Goal: Communication & Community: Answer question/provide support

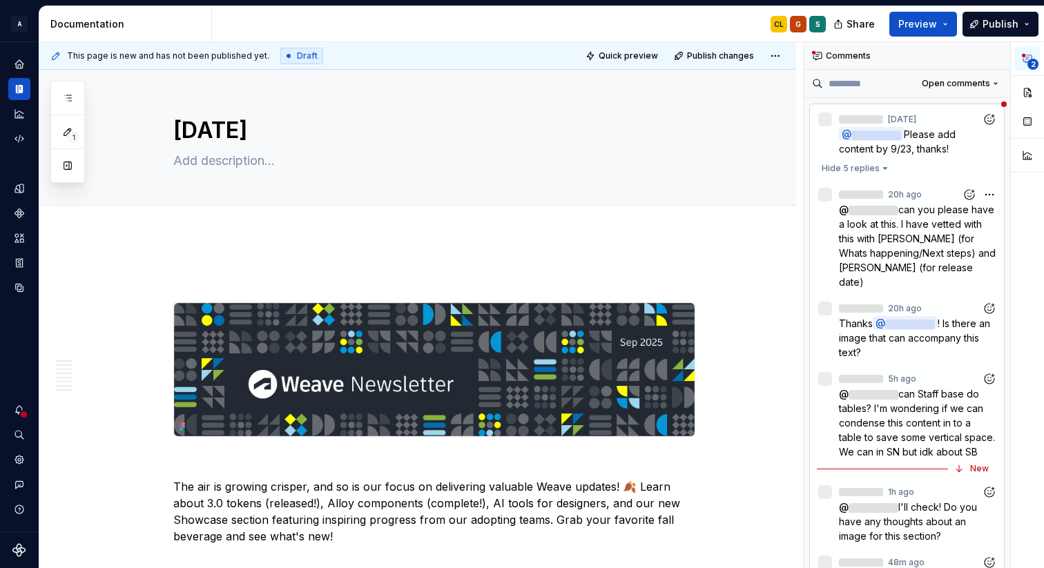
type textarea "*"
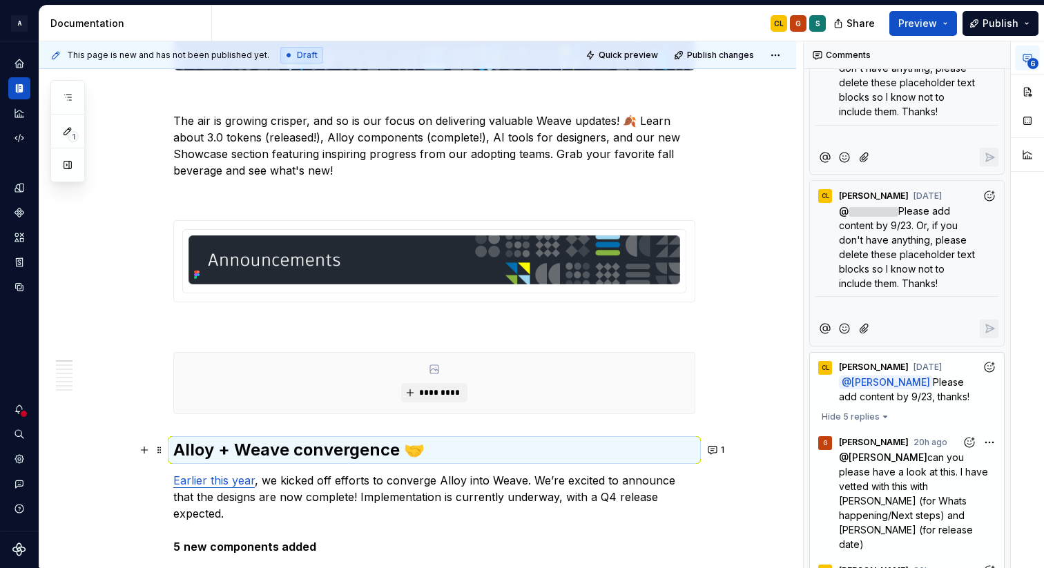
scroll to position [1119, 0]
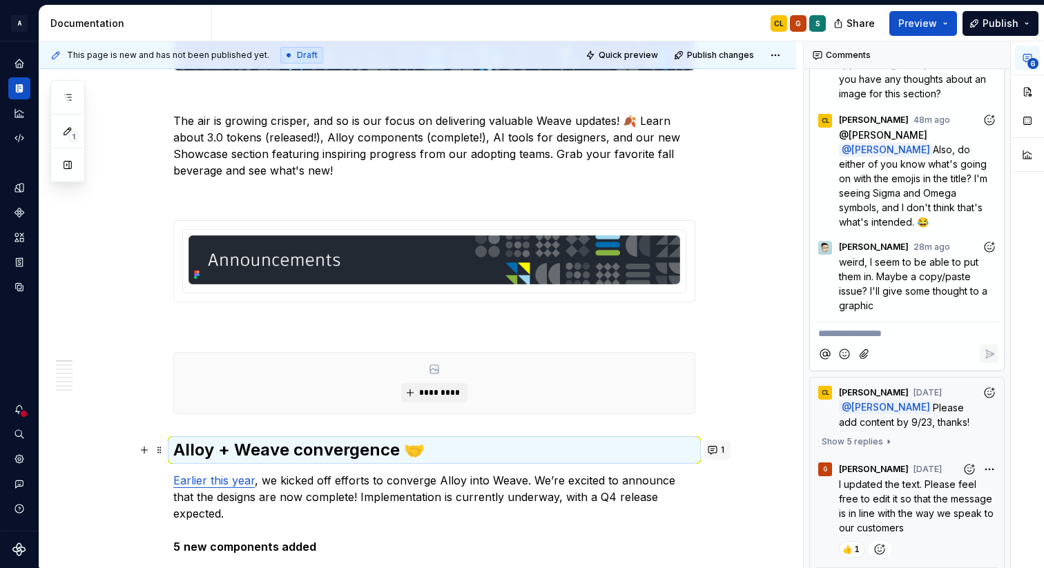
click at [724, 448] on span "1" at bounding box center [722, 450] width 3 height 11
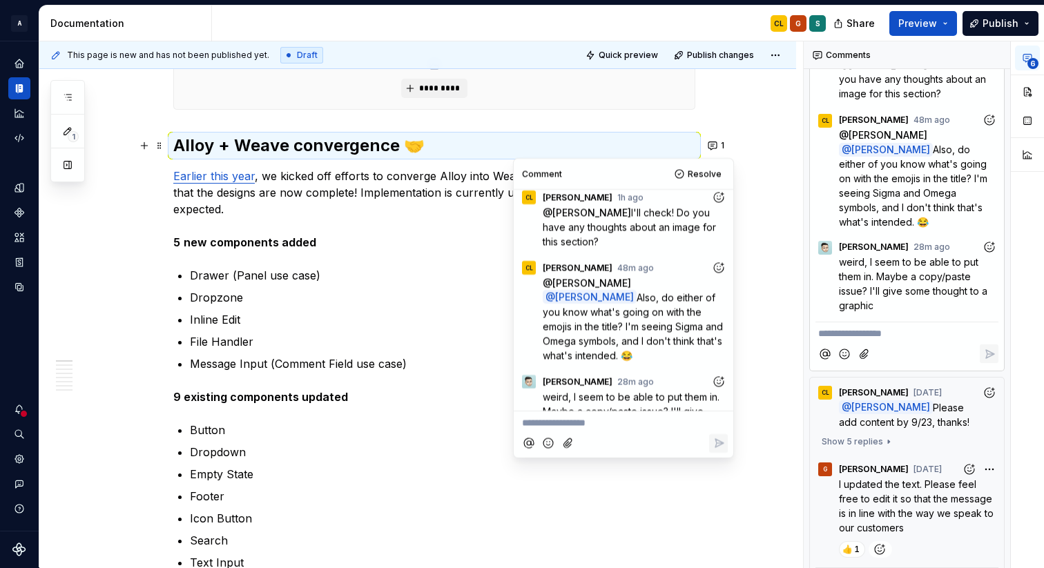
scroll to position [874, 0]
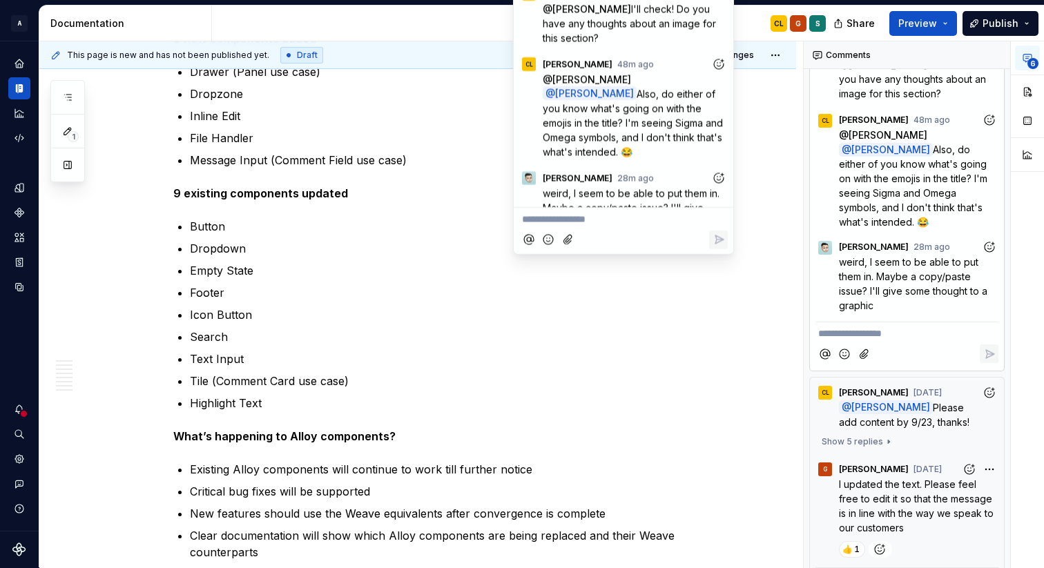
click at [576, 224] on p "**********" at bounding box center [623, 219] width 203 height 15
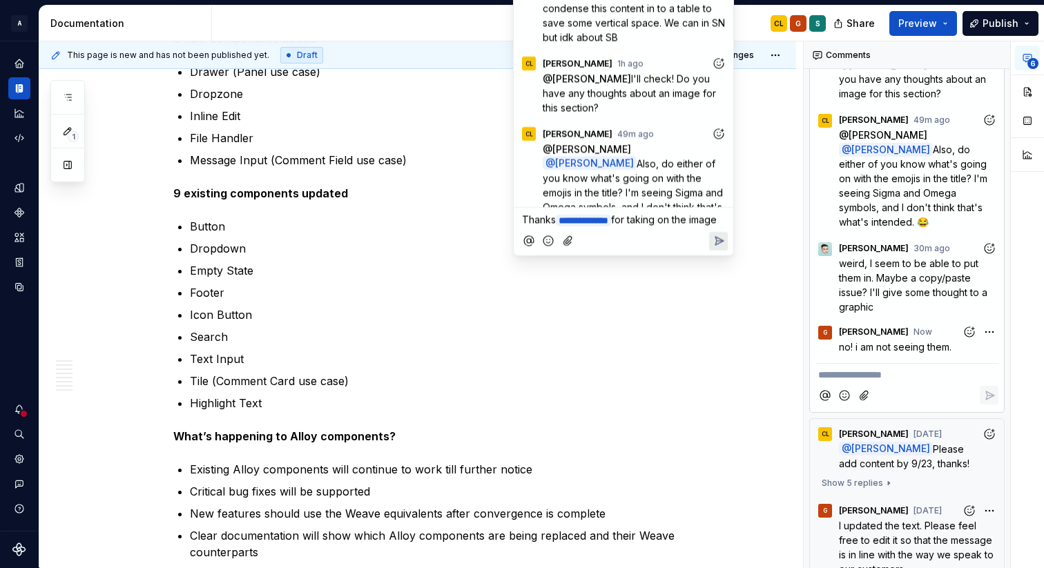
scroll to position [235, 0]
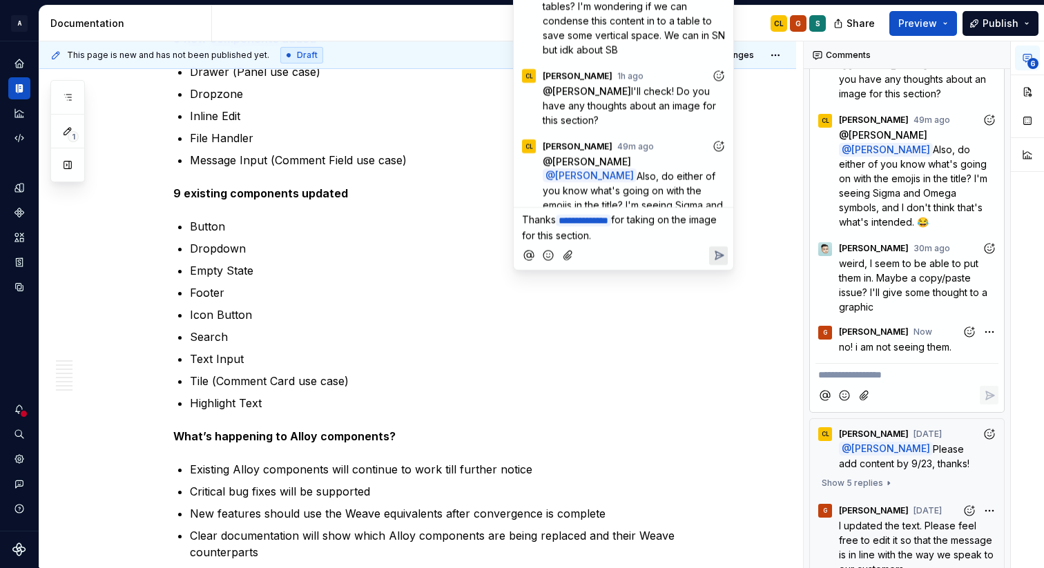
click at [712, 249] on icon "Reply" at bounding box center [719, 256] width 14 height 14
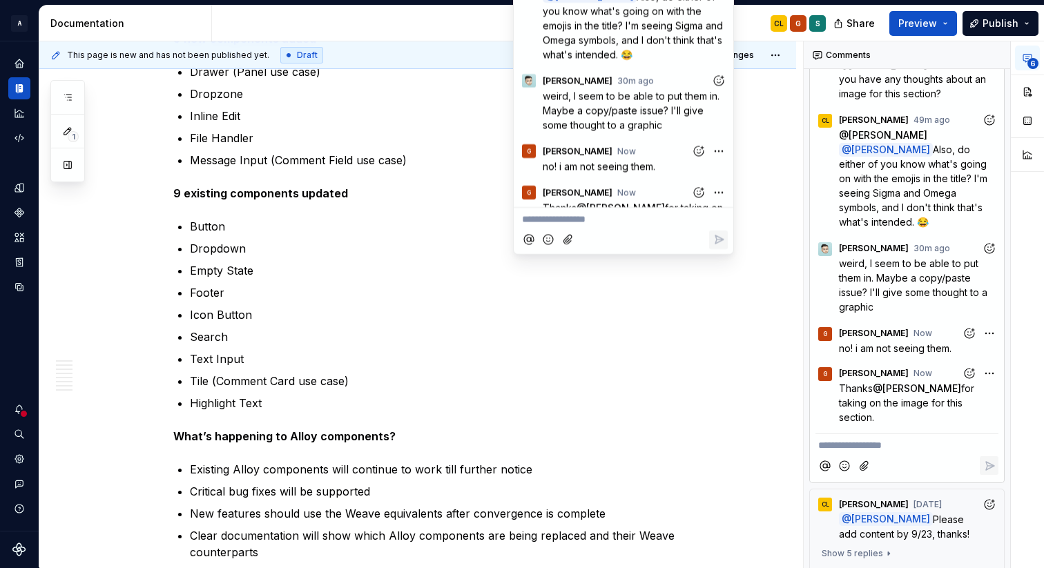
click at [615, 329] on p "Search" at bounding box center [442, 337] width 505 height 17
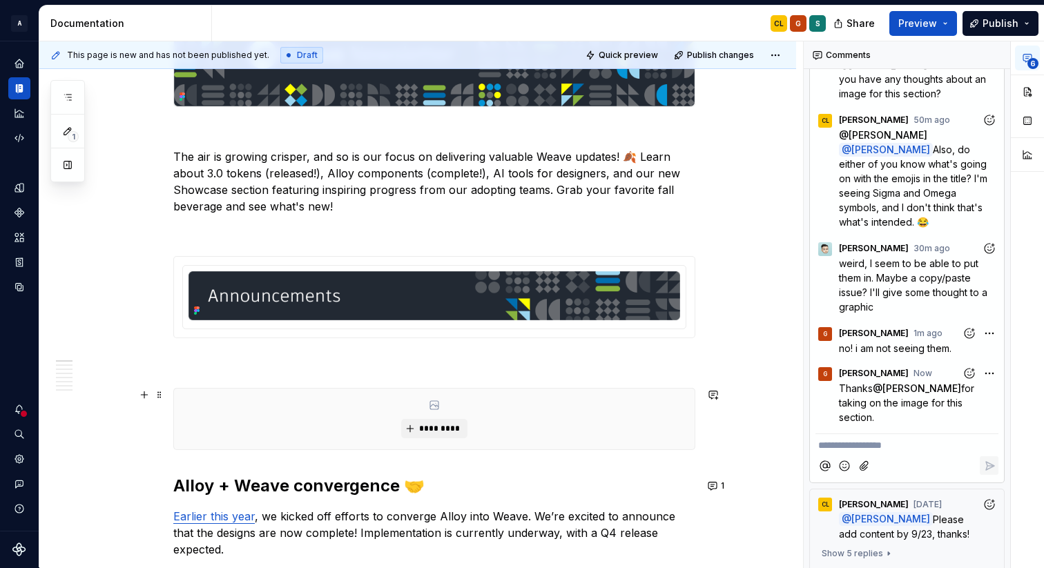
scroll to position [372, 0]
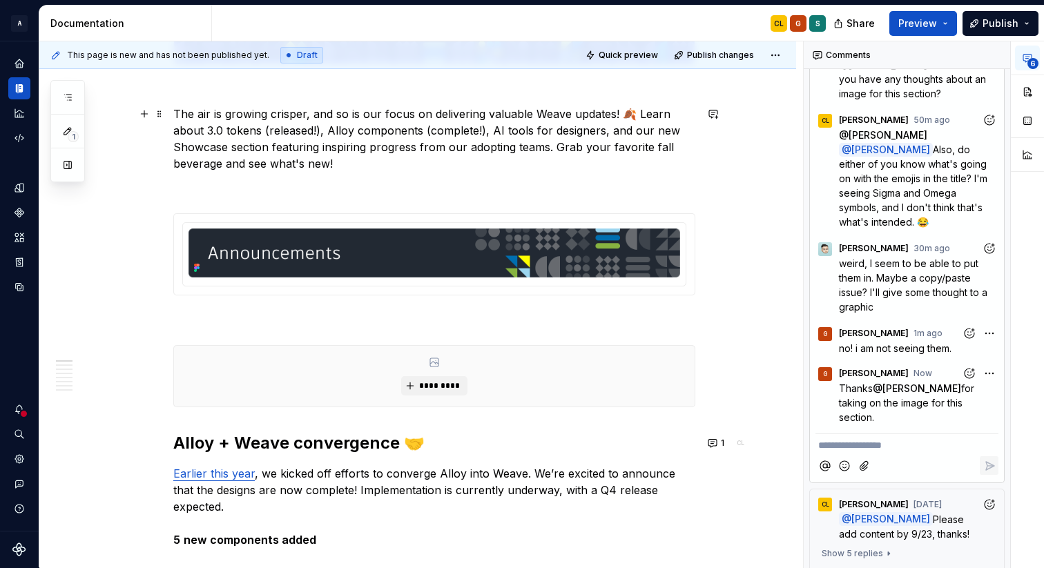
click at [628, 112] on p "The air is growing crisper, and so is our focus on delivering valuable Weave up…" at bounding box center [434, 139] width 522 height 66
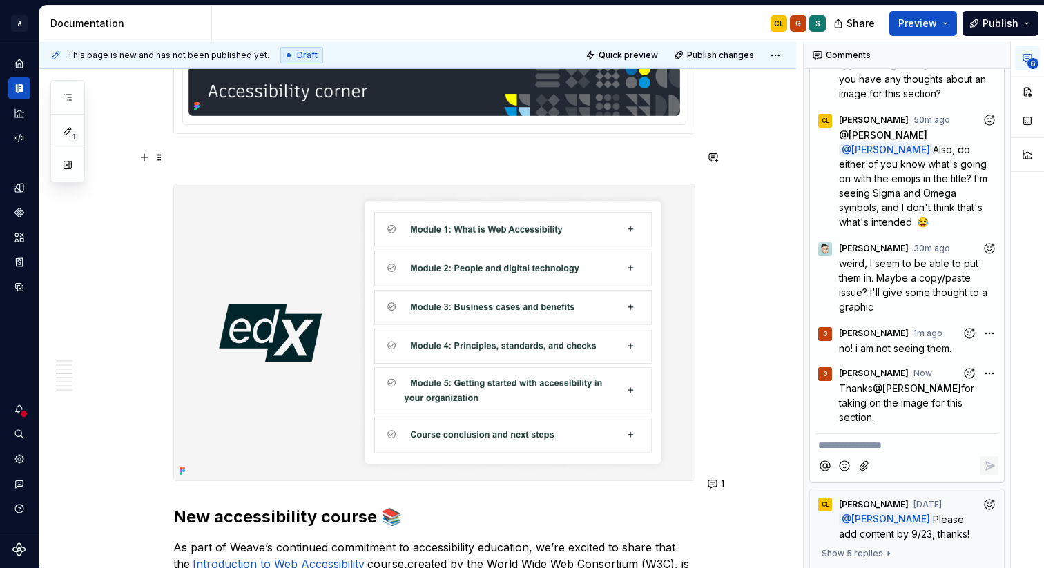
scroll to position [2347, 0]
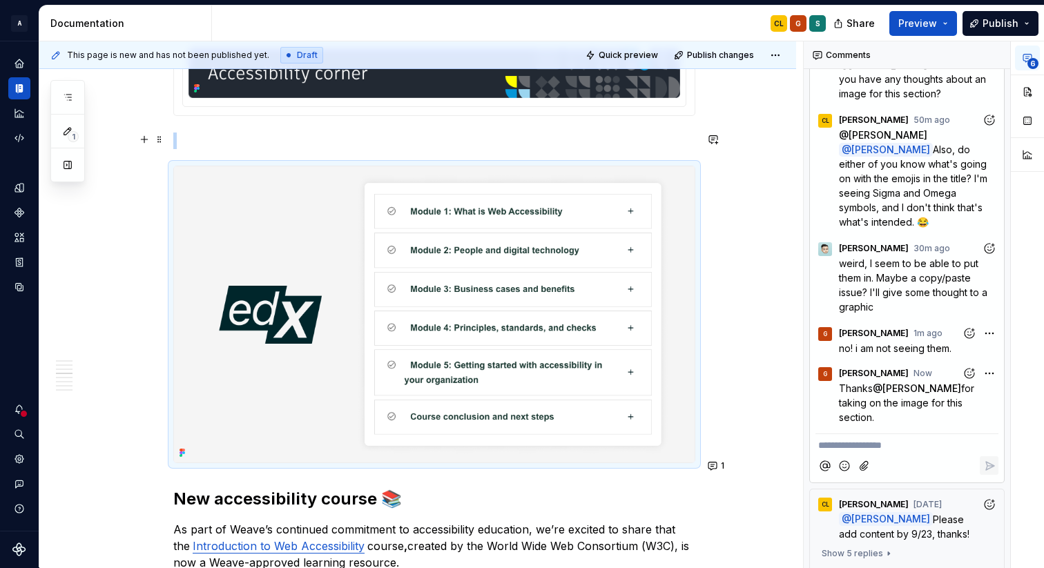
click at [182, 452] on icon at bounding box center [181, 453] width 3 height 3
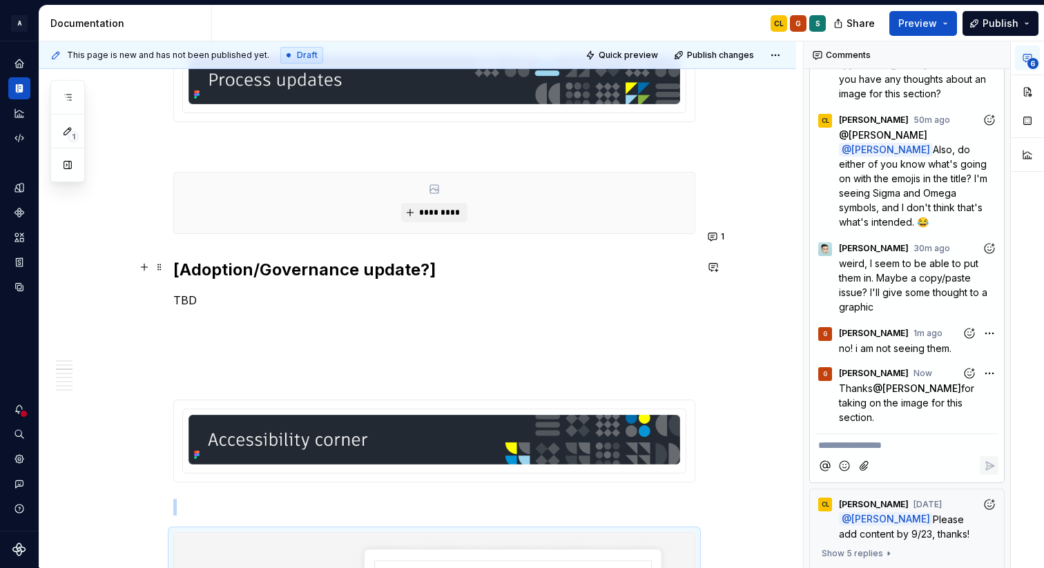
scroll to position [1985, 0]
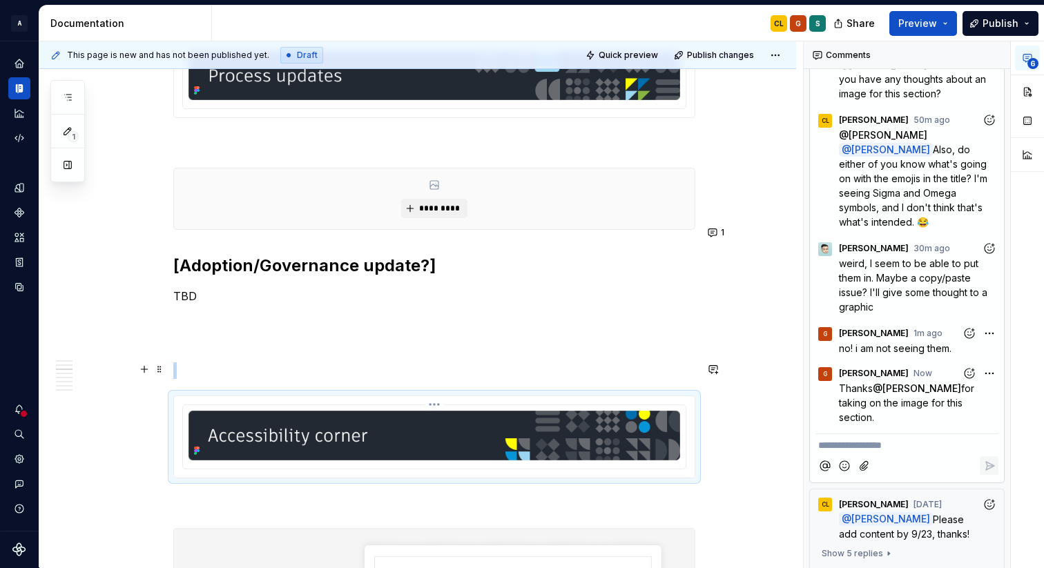
click at [200, 450] on icon at bounding box center [198, 451] width 3 height 3
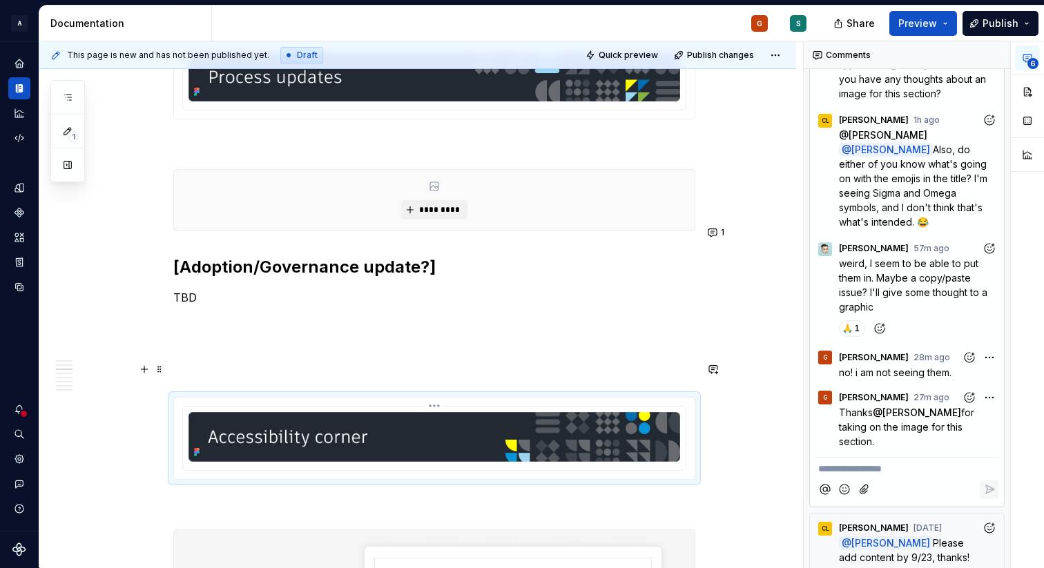
type textarea "*"
